Goal: Information Seeking & Learning: Compare options

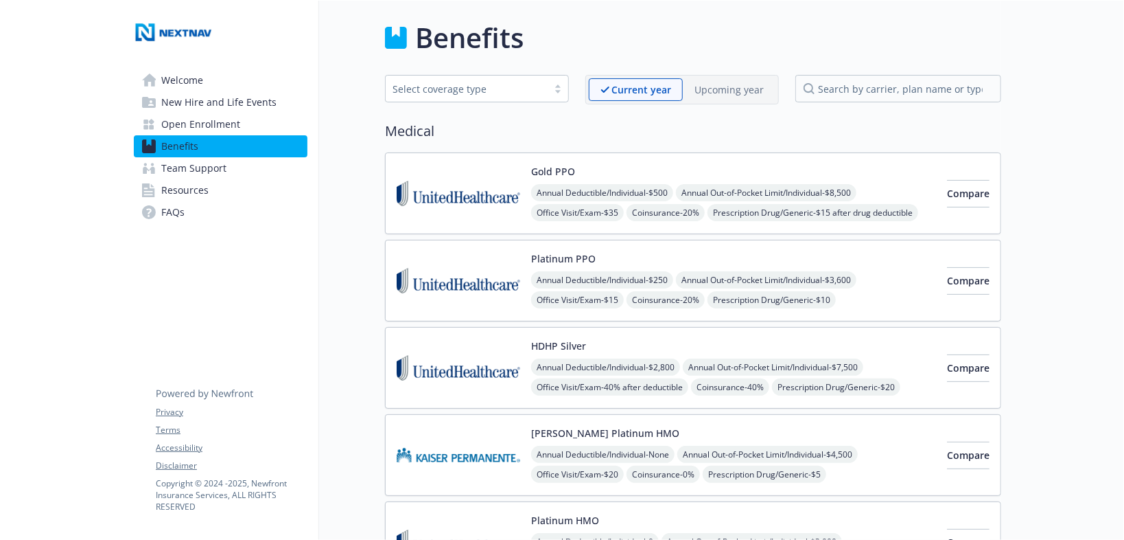
scroll to position [220, 0]
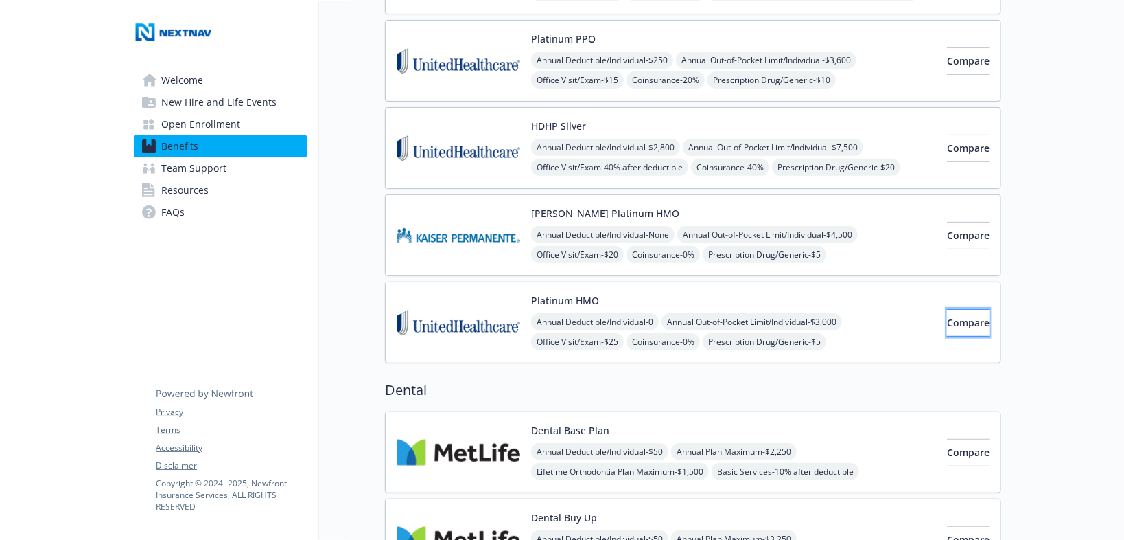
click at [958, 323] on span "Compare" at bounding box center [968, 322] width 43 height 13
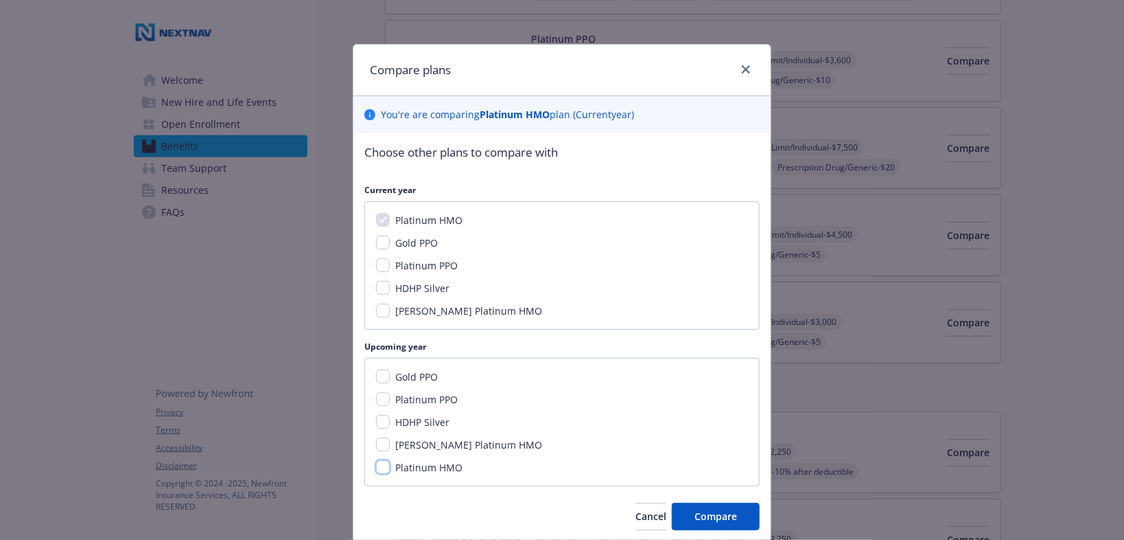
click at [378, 468] on input "Platinum HMO" at bounding box center [383, 467] width 14 height 14
checkbox input "true"
click at [705, 517] on span "Compare" at bounding box center [716, 515] width 43 height 13
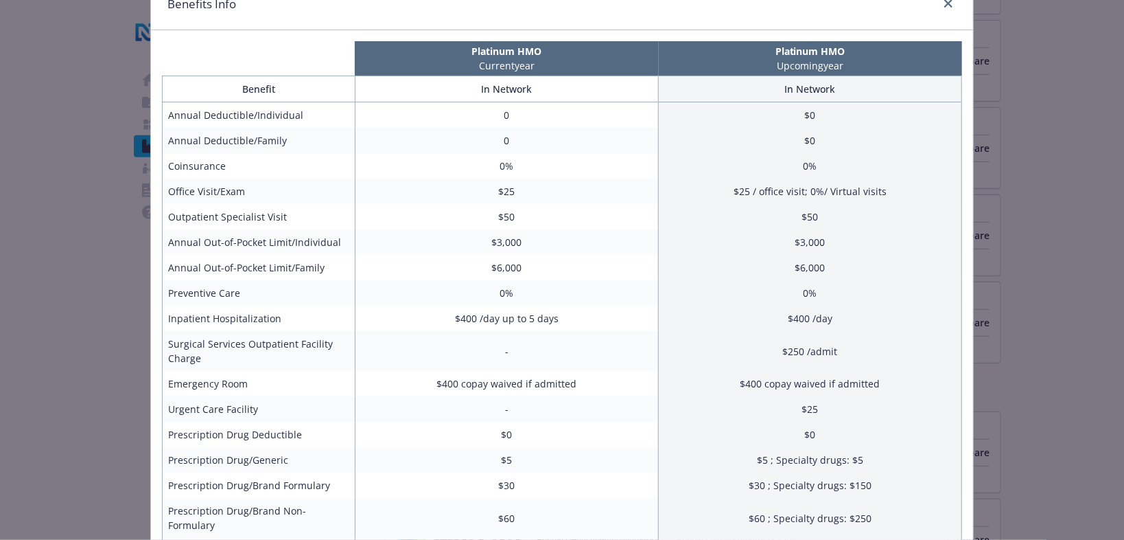
scroll to position [0, 0]
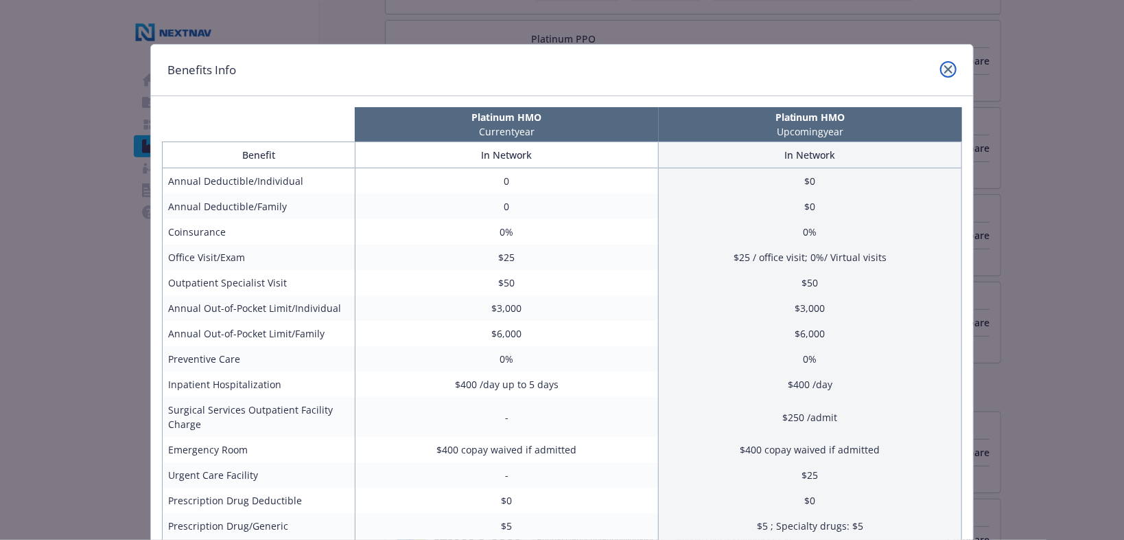
click at [946, 68] on icon "close" at bounding box center [949, 69] width 8 height 8
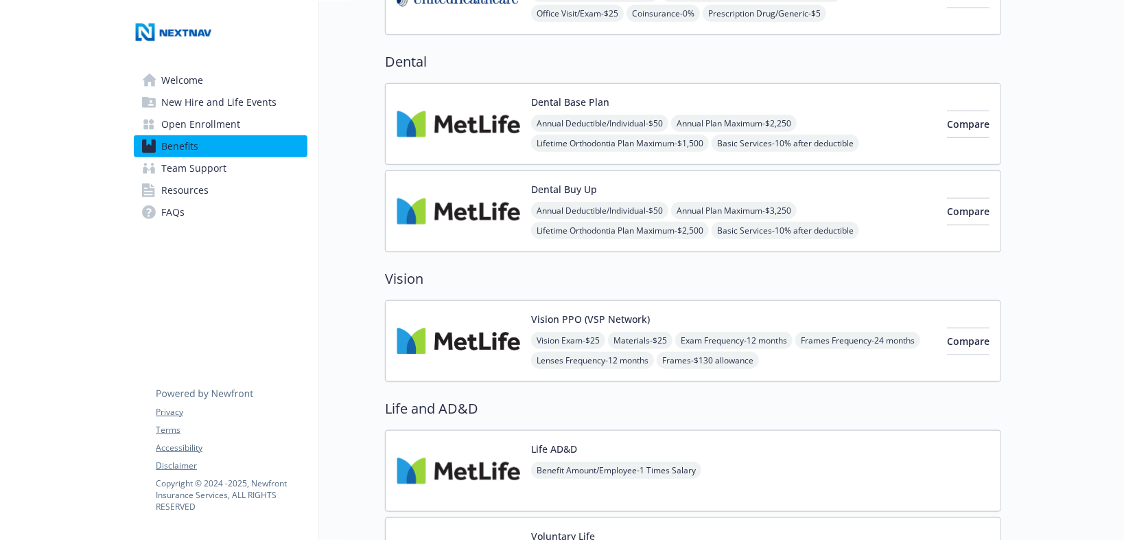
scroll to position [549, 0]
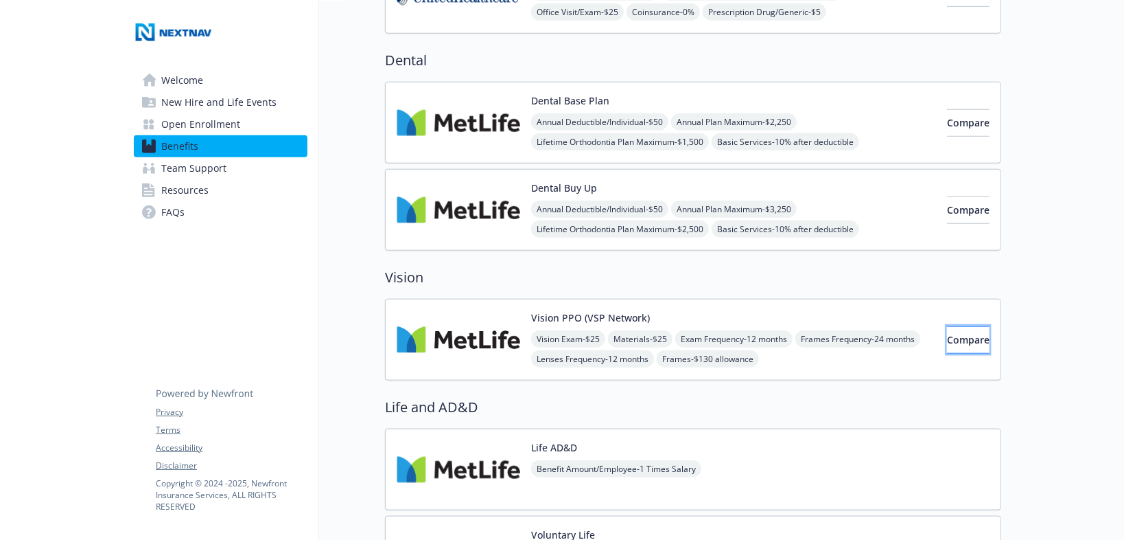
click at [953, 335] on span "Compare" at bounding box center [968, 339] width 43 height 13
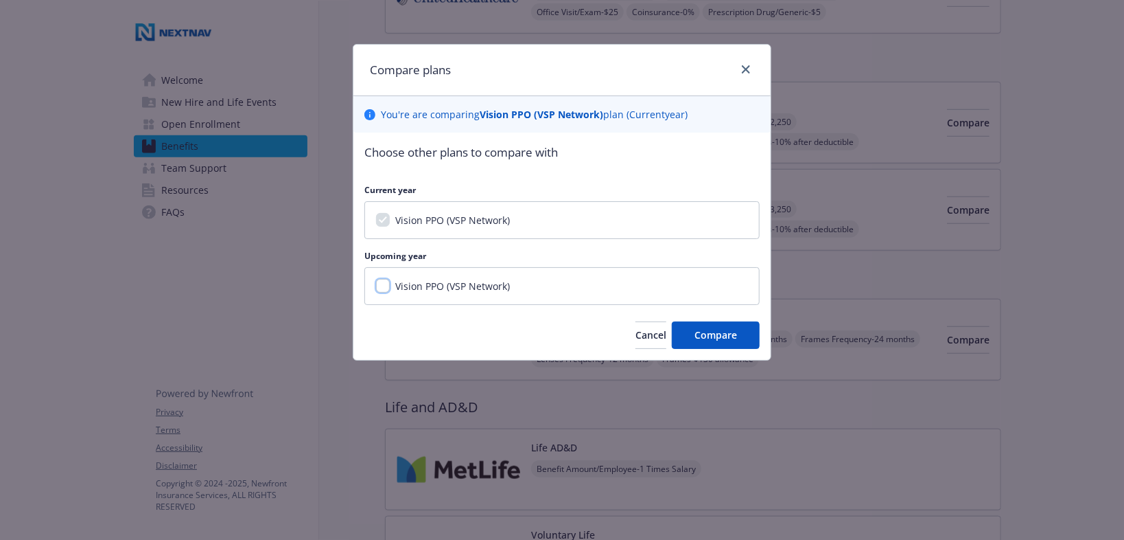
click at [386, 289] on input "Vision PPO (VSP Network)" at bounding box center [383, 286] width 14 height 14
click at [388, 297] on div "Vision PPO (VSP Network)" at bounding box center [561, 286] width 395 height 38
click at [381, 286] on input "Vision PPO (VSP Network)" at bounding box center [383, 286] width 14 height 14
checkbox input "false"
click at [719, 334] on span "Compare" at bounding box center [716, 334] width 43 height 13
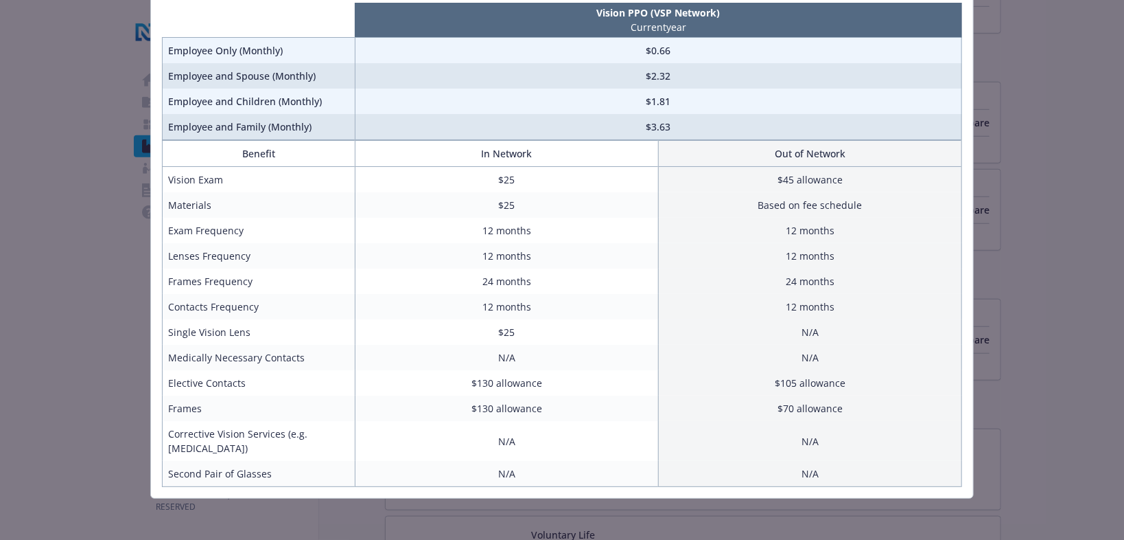
scroll to position [0, 0]
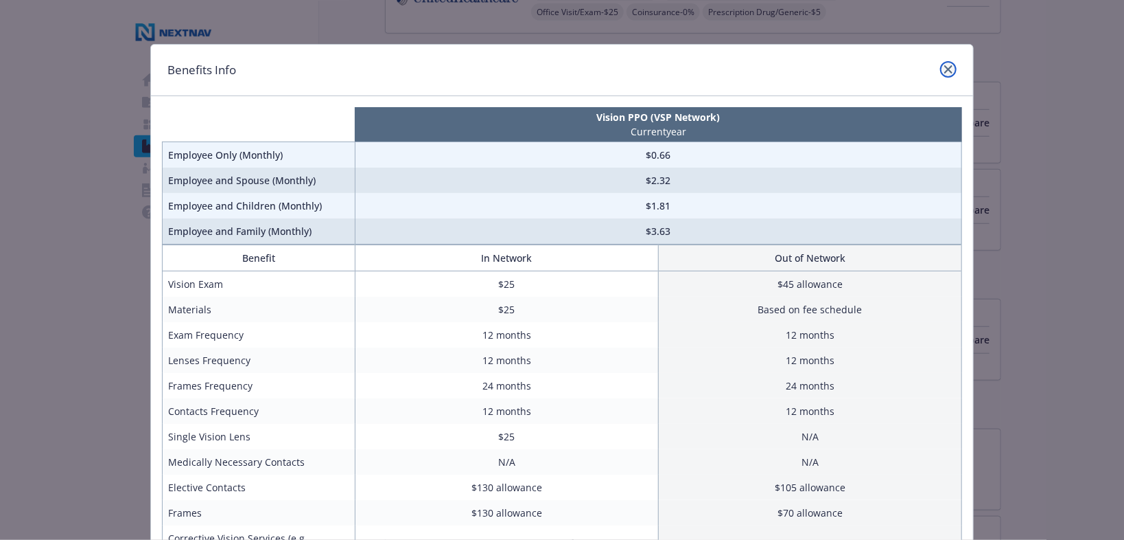
click at [947, 67] on icon "close" at bounding box center [949, 69] width 8 height 8
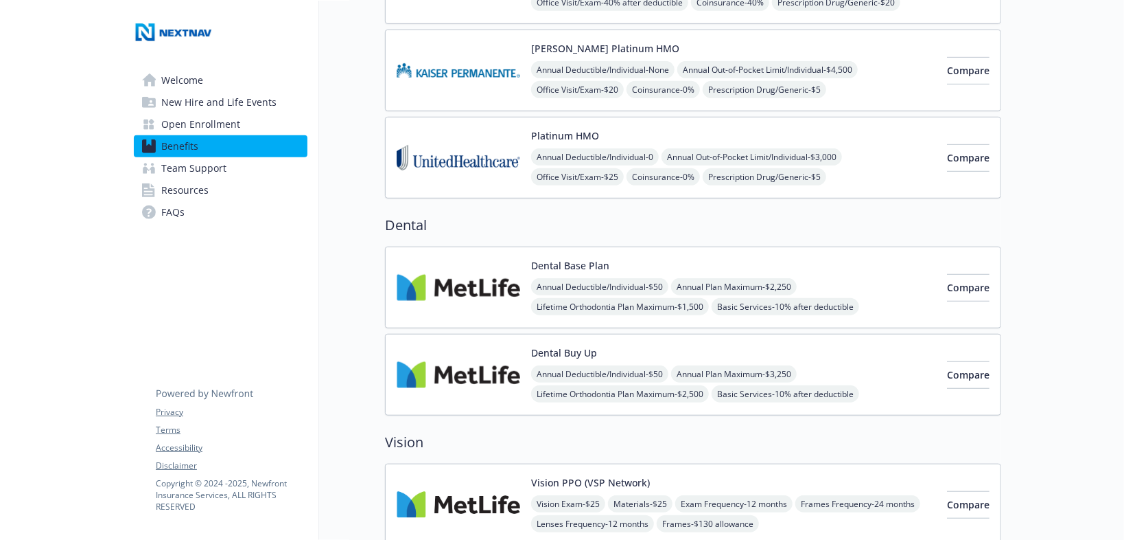
scroll to position [329, 0]
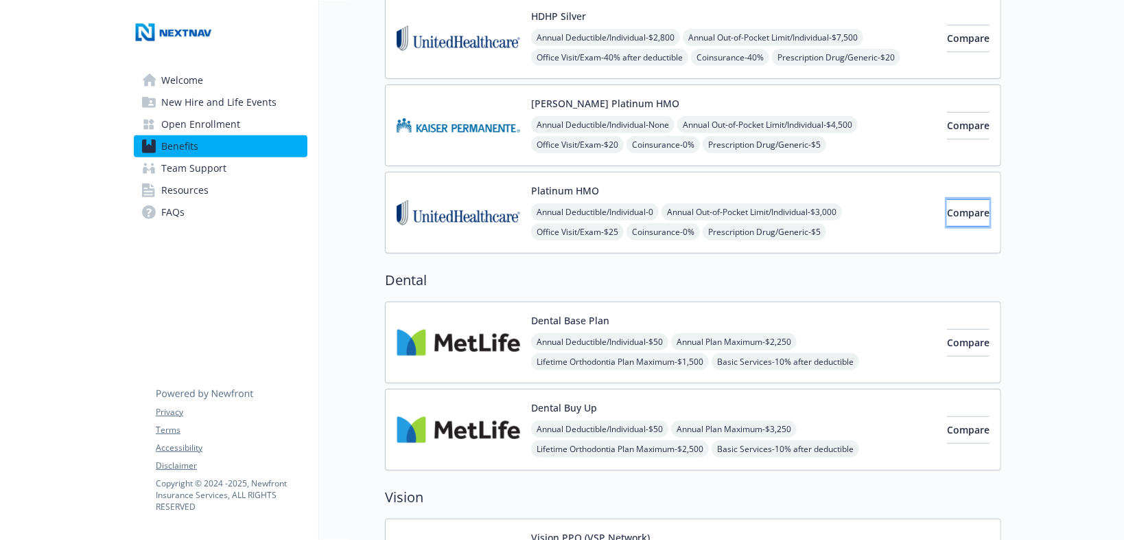
click at [964, 214] on span "Compare" at bounding box center [968, 212] width 43 height 13
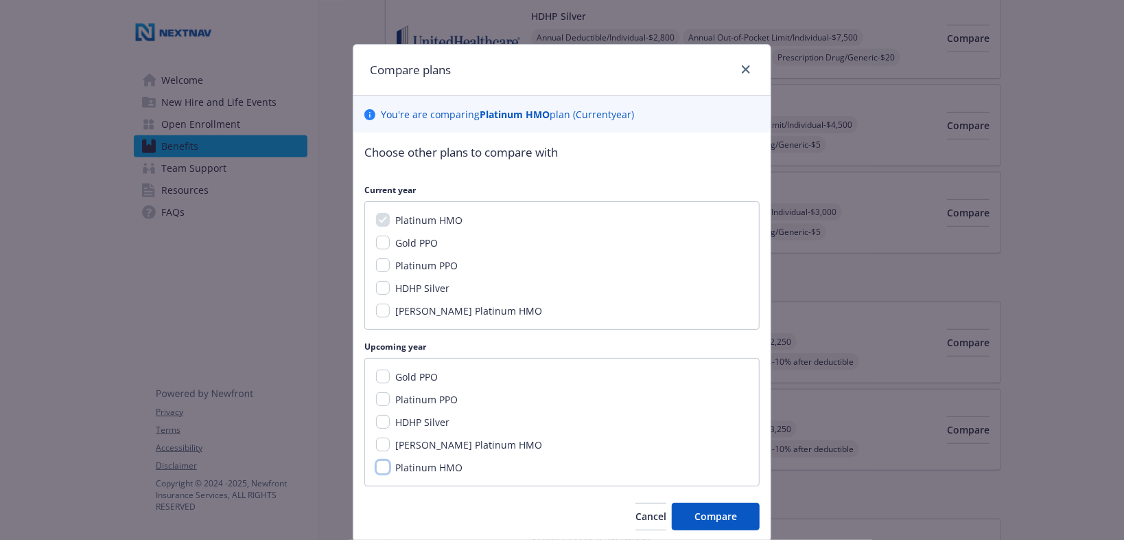
click at [382, 469] on input "Platinum HMO" at bounding box center [383, 467] width 14 height 14
checkbox input "true"
click at [712, 511] on span "Compare" at bounding box center [716, 515] width 43 height 13
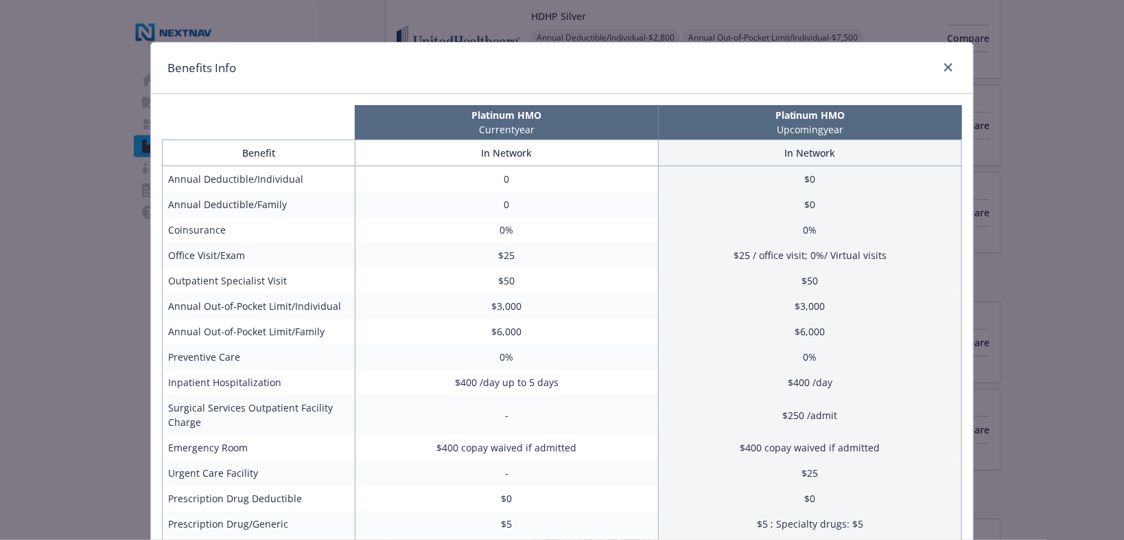
scroll to position [0, 0]
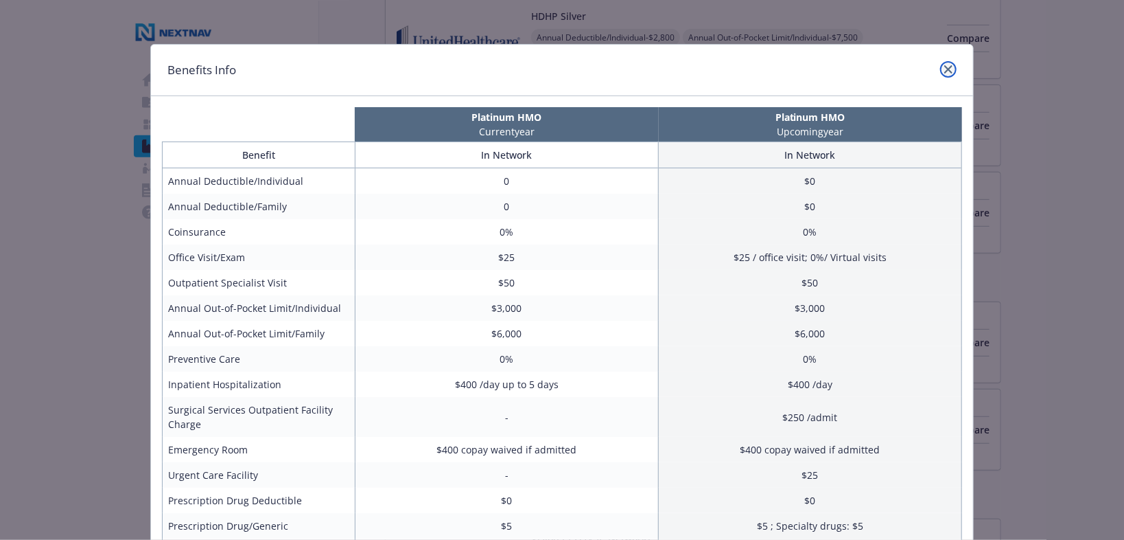
click at [947, 67] on icon "close" at bounding box center [949, 69] width 8 height 8
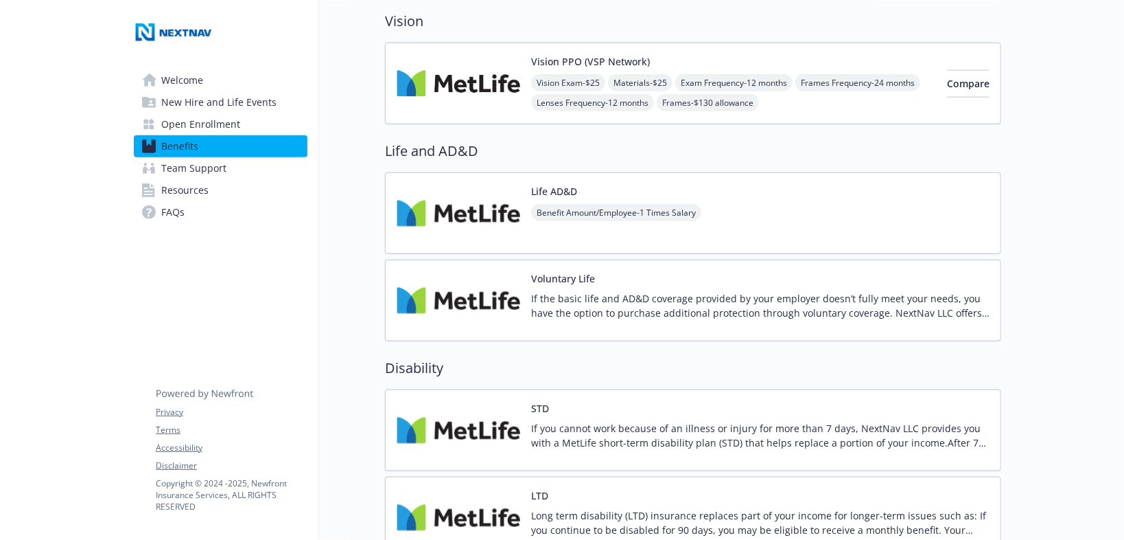
scroll to position [824, 0]
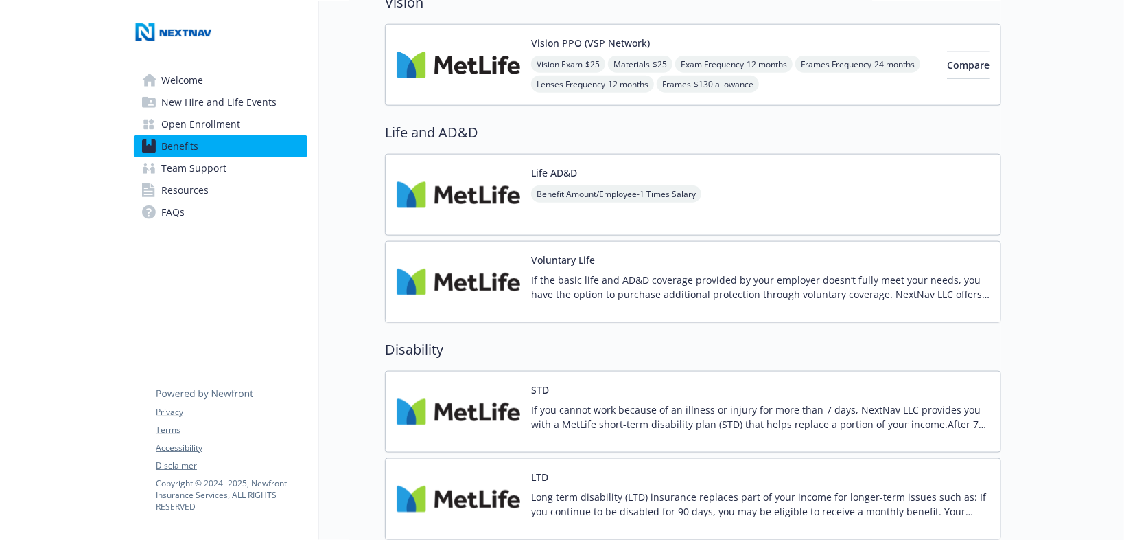
click at [1085, 177] on div at bounding box center [1062, 190] width 123 height 2027
